Goal: Find specific page/section: Find specific page/section

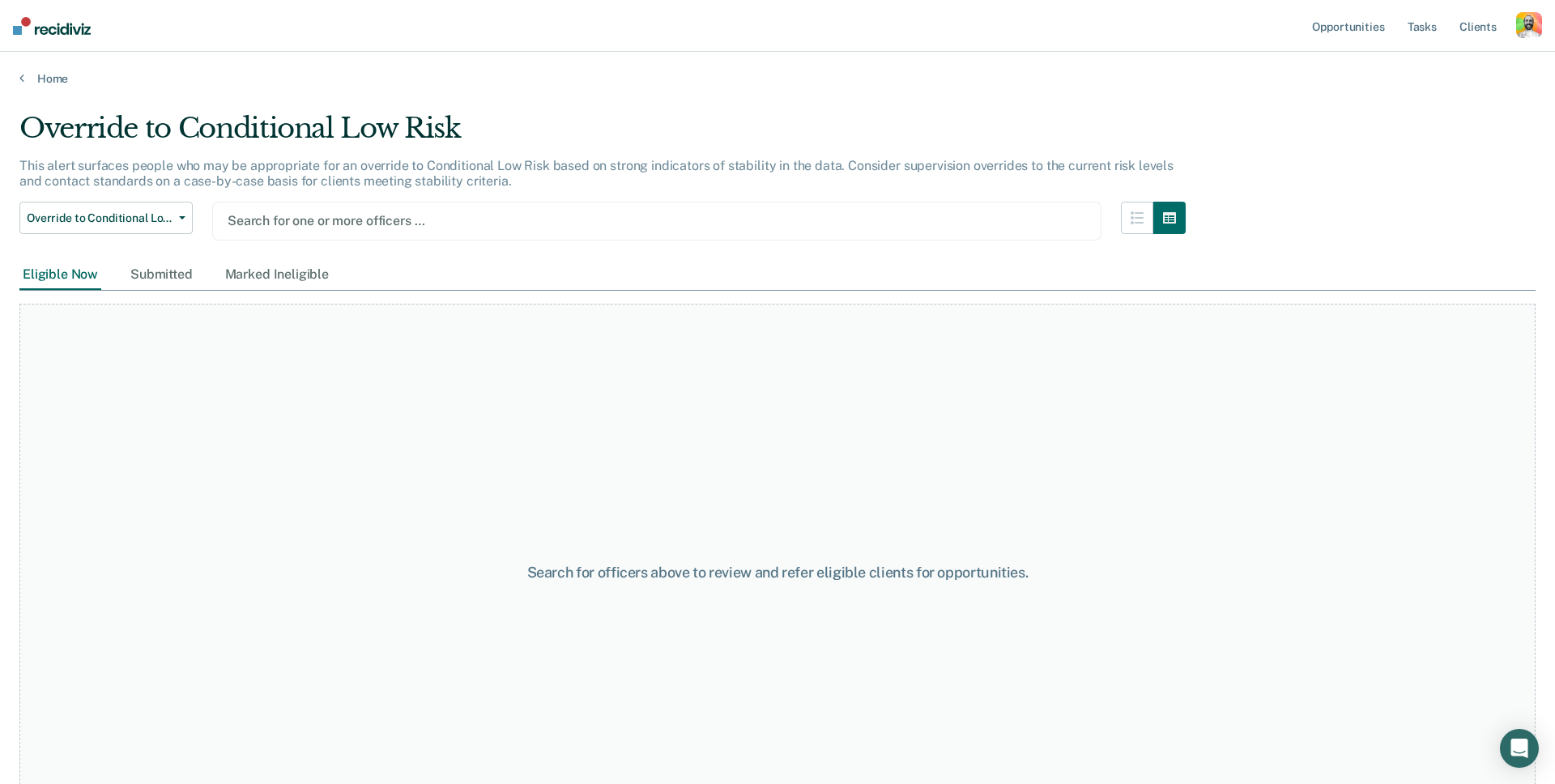
click at [62, 279] on div "Eligible Now" at bounding box center [60, 275] width 82 height 30
click at [154, 273] on div "Submitted" at bounding box center [161, 275] width 69 height 30
click at [59, 278] on div "Eligible Now" at bounding box center [60, 275] width 82 height 30
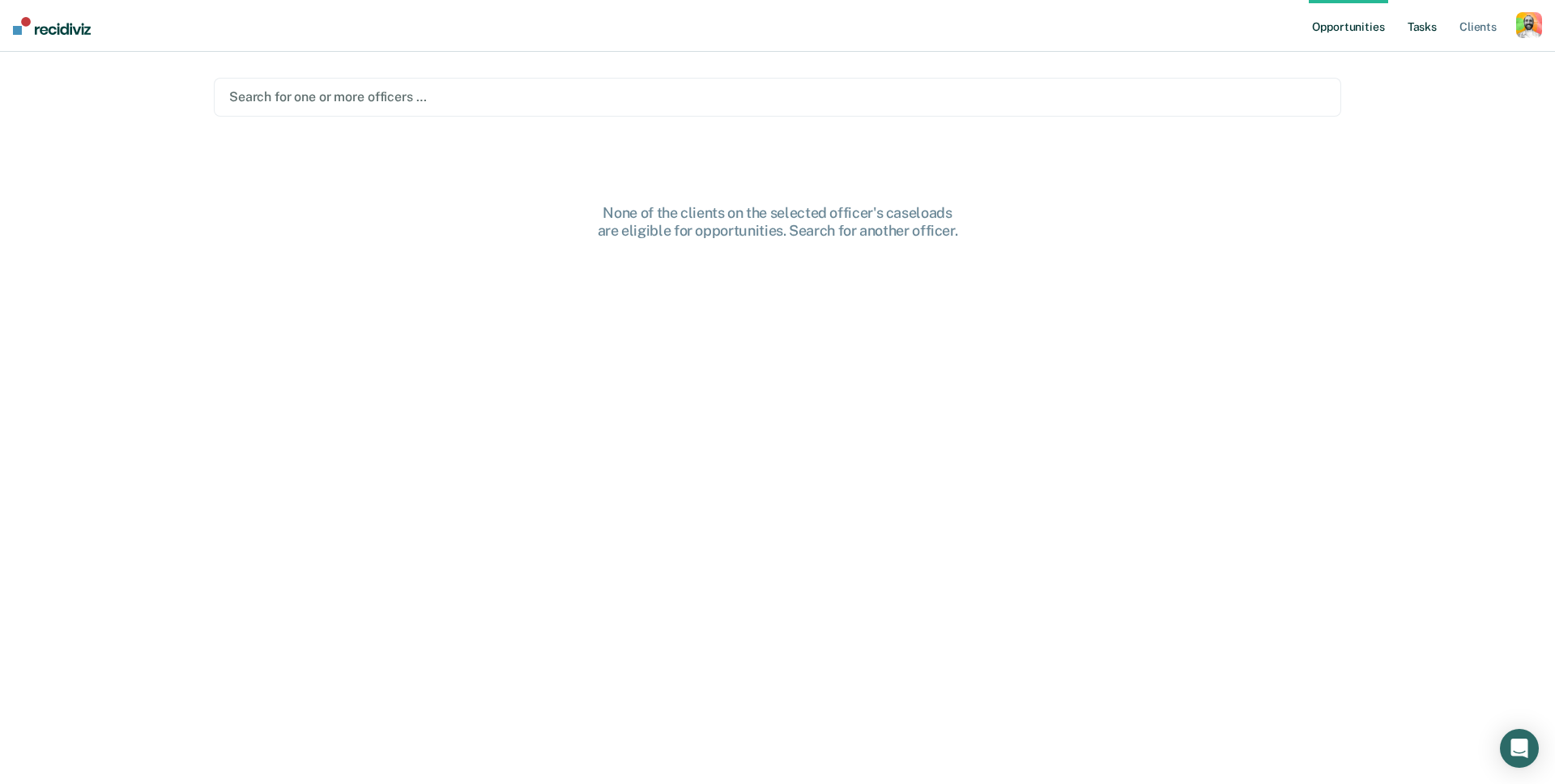
click at [1422, 26] on link "Tasks" at bounding box center [1422, 26] width 35 height 52
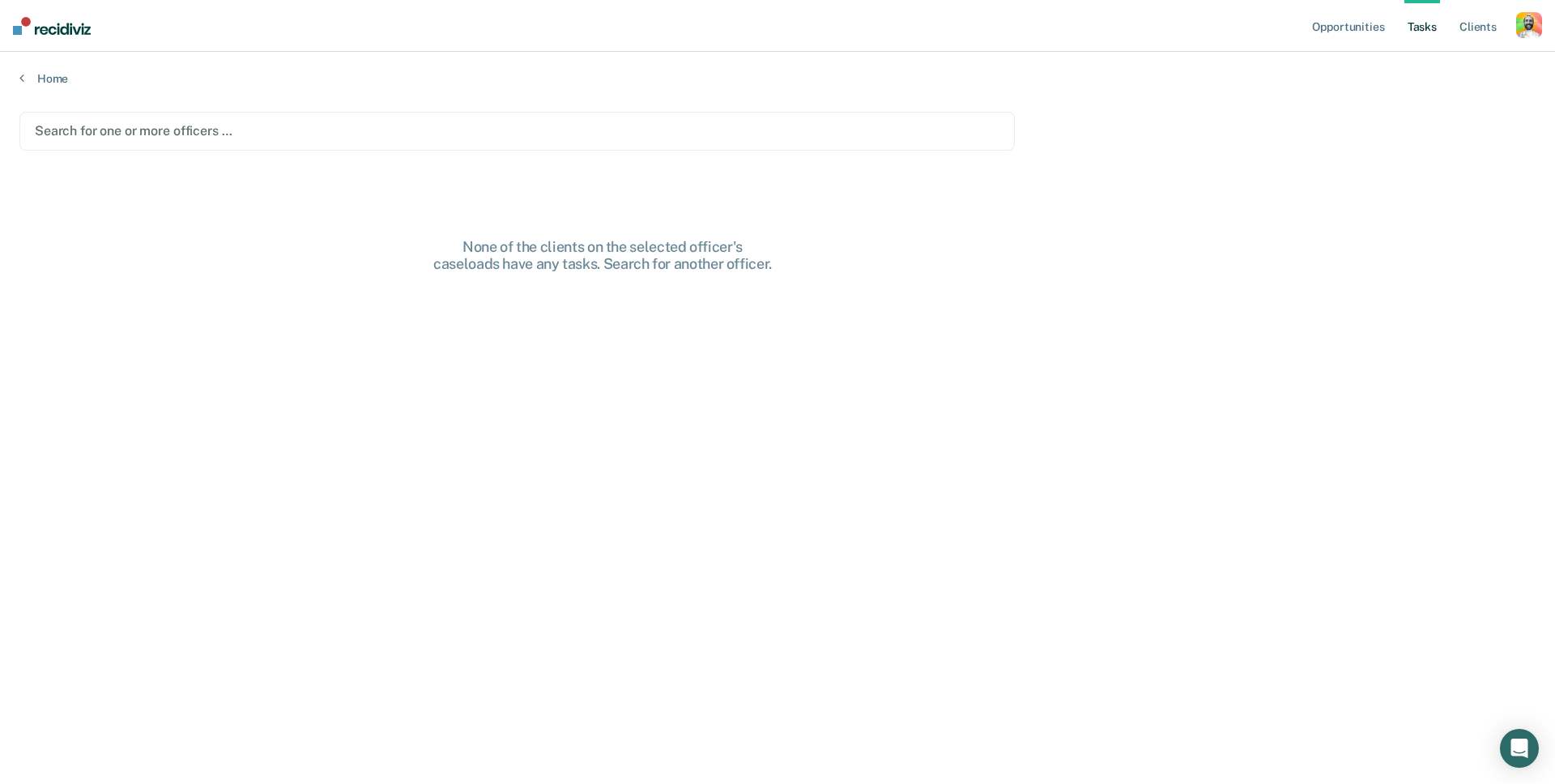
click at [287, 142] on div "Search for one or more officers …" at bounding box center [517, 131] width 996 height 39
